Goal: Navigation & Orientation: Find specific page/section

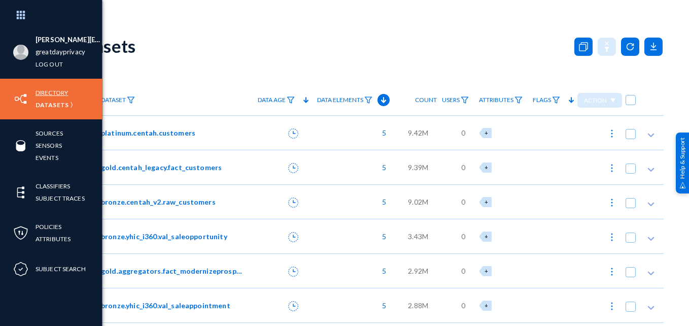
click at [55, 91] on link "Directory" at bounding box center [52, 93] width 32 height 12
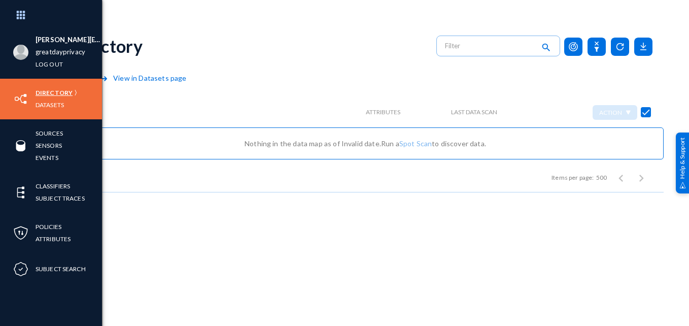
click at [50, 91] on link "Directory" at bounding box center [54, 93] width 37 height 12
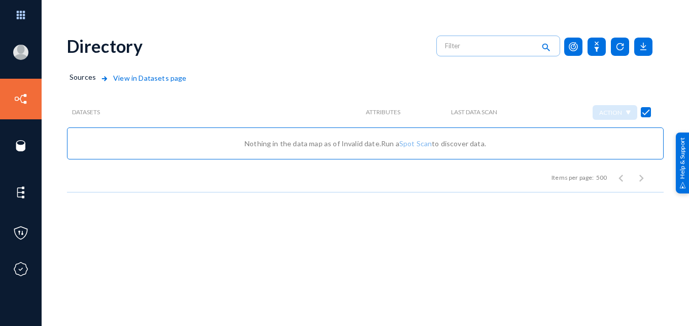
click at [161, 80] on span "View in Datasets page" at bounding box center [142, 85] width 88 height 24
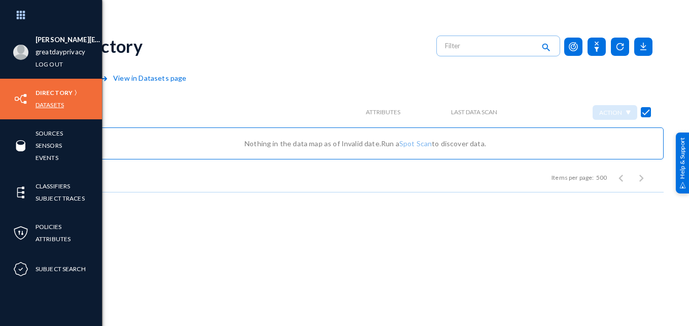
click at [44, 106] on link "Datasets" at bounding box center [50, 105] width 28 height 12
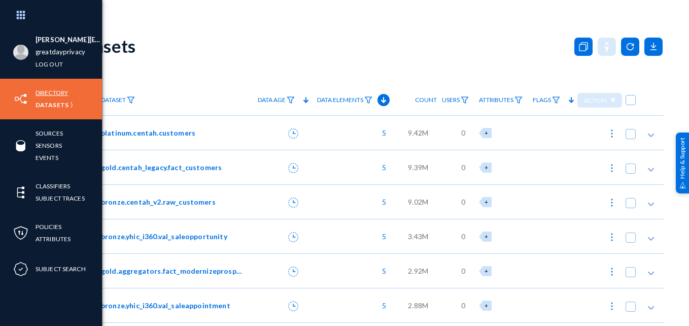
click at [53, 90] on link "Directory" at bounding box center [52, 93] width 32 height 12
